Goal: Check status

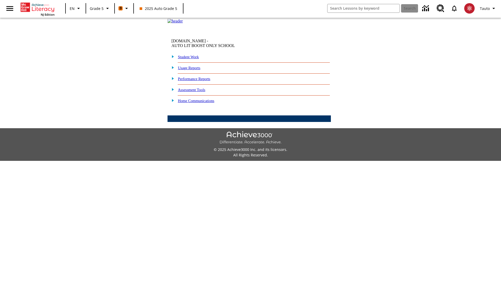
click at [192, 59] on link "Student Work" at bounding box center [188, 57] width 21 height 4
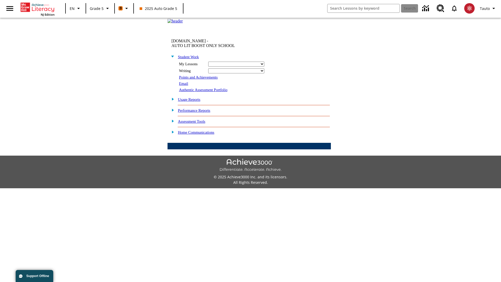
select select "/options/reports/?report_id=12&atype=4&section=2"
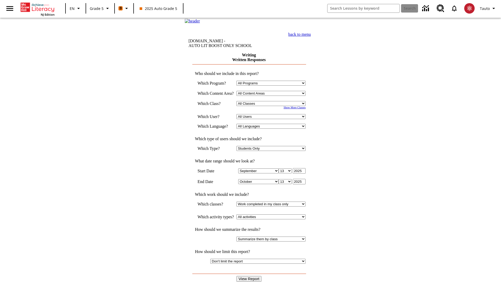
select select "11133131"
